Goal: Transaction & Acquisition: Purchase product/service

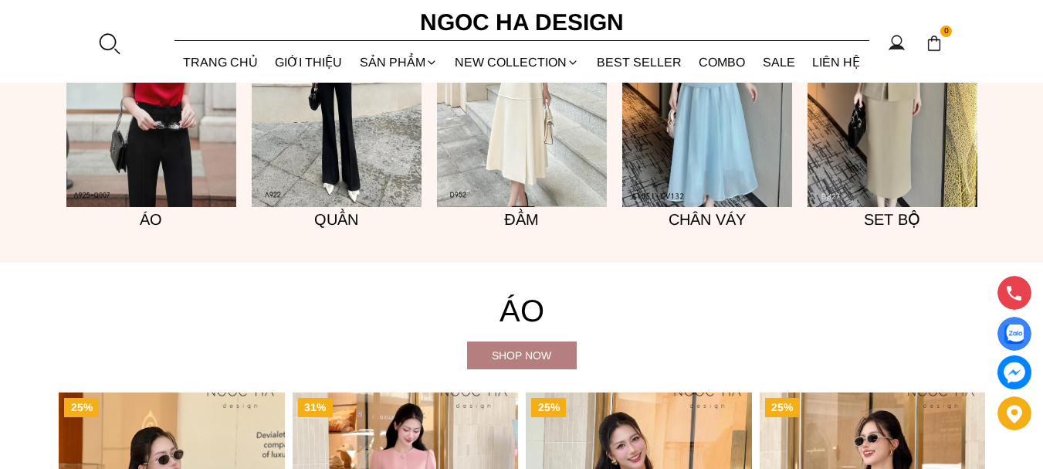
scroll to position [1307, 0]
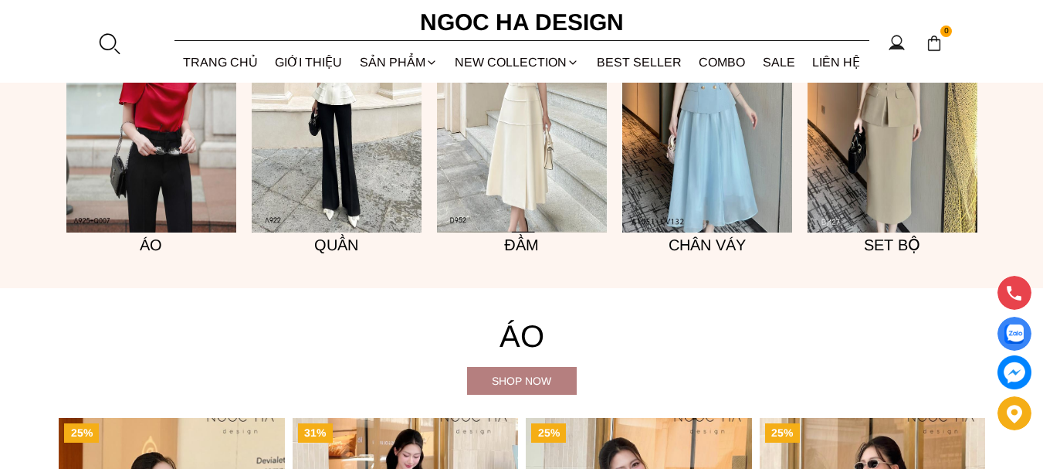
click at [515, 237] on h5 "Đầm" at bounding box center [522, 244] width 170 height 25
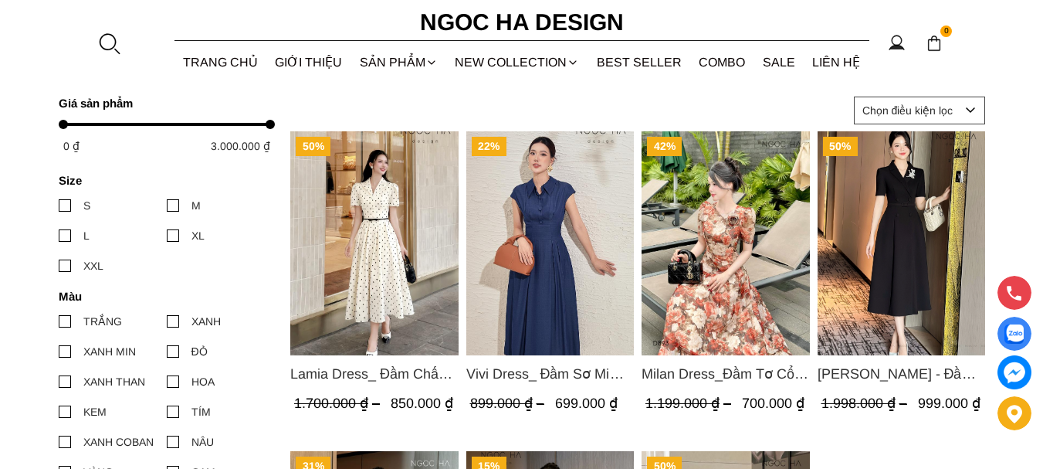
scroll to position [618, 0]
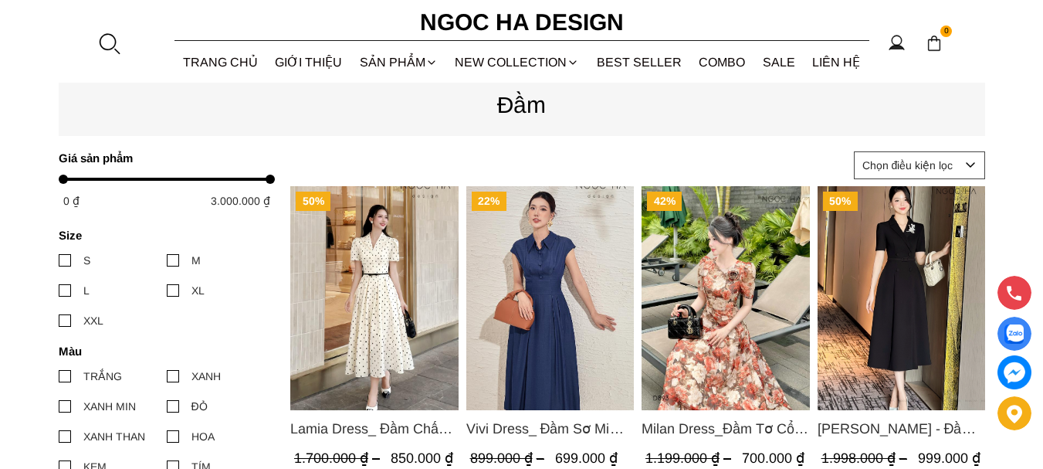
click at [67, 293] on div at bounding box center [65, 290] width 12 height 12
click at [59, 290] on input "L" at bounding box center [59, 290] width 0 height 0
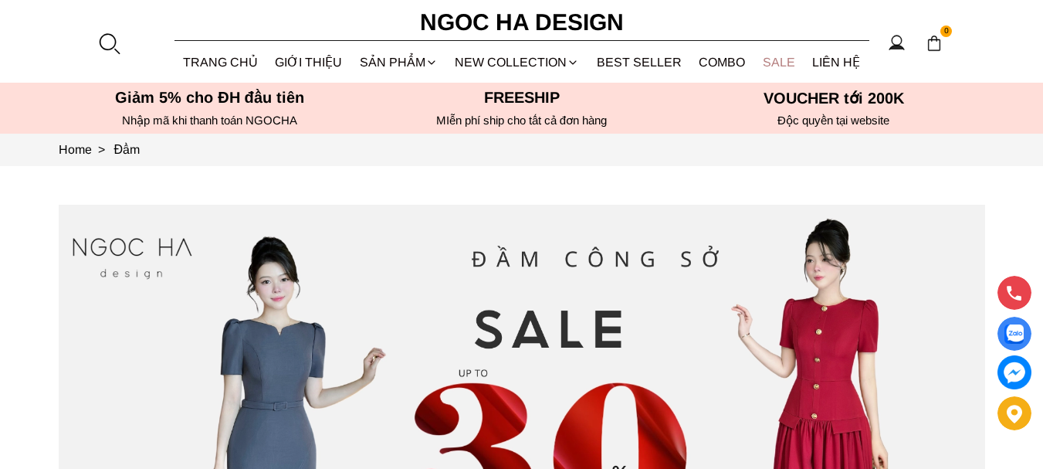
click at [774, 61] on link "SALE" at bounding box center [779, 62] width 50 height 41
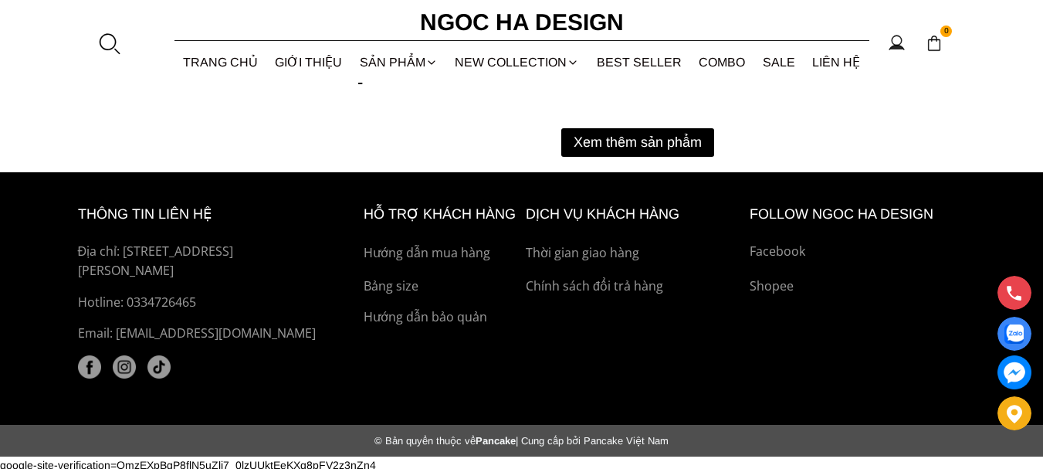
scroll to position [2293, 0]
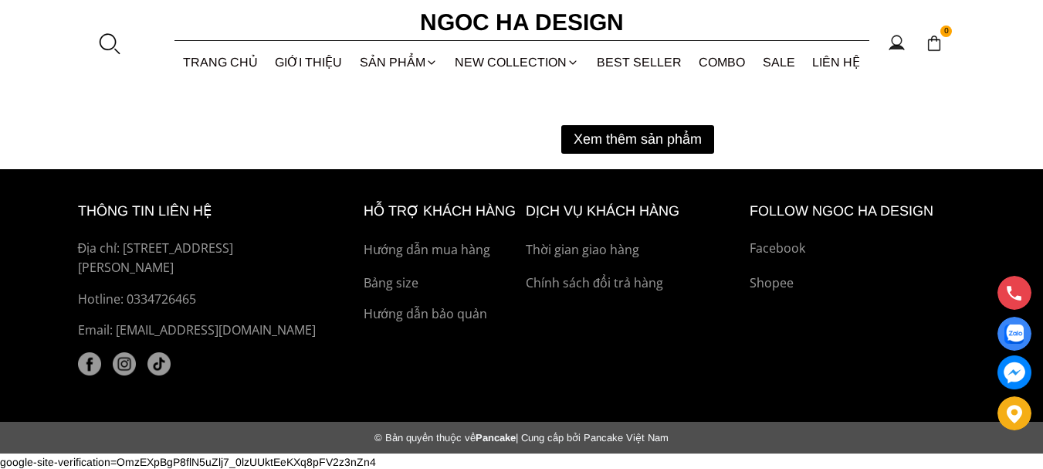
click at [682, 133] on button "Xem thêm sản phẩm" at bounding box center [637, 139] width 153 height 29
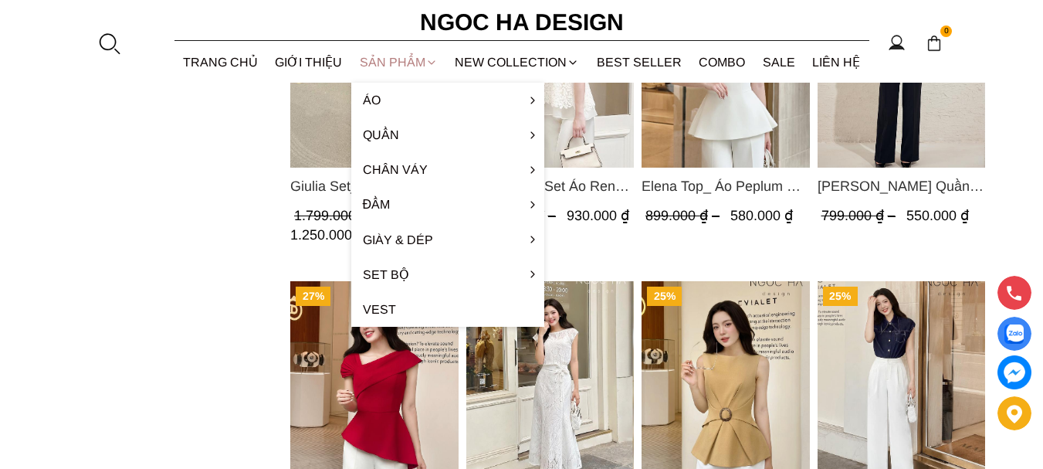
scroll to position [1675, 0]
